Goal: Check status: Check status

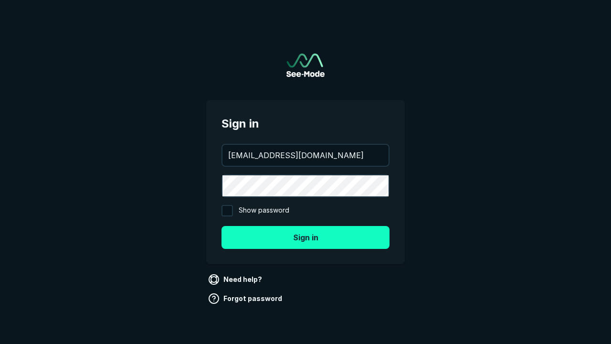
click at [306, 237] on button "Sign in" at bounding box center [306, 237] width 168 height 23
